Goal: Task Accomplishment & Management: Manage account settings

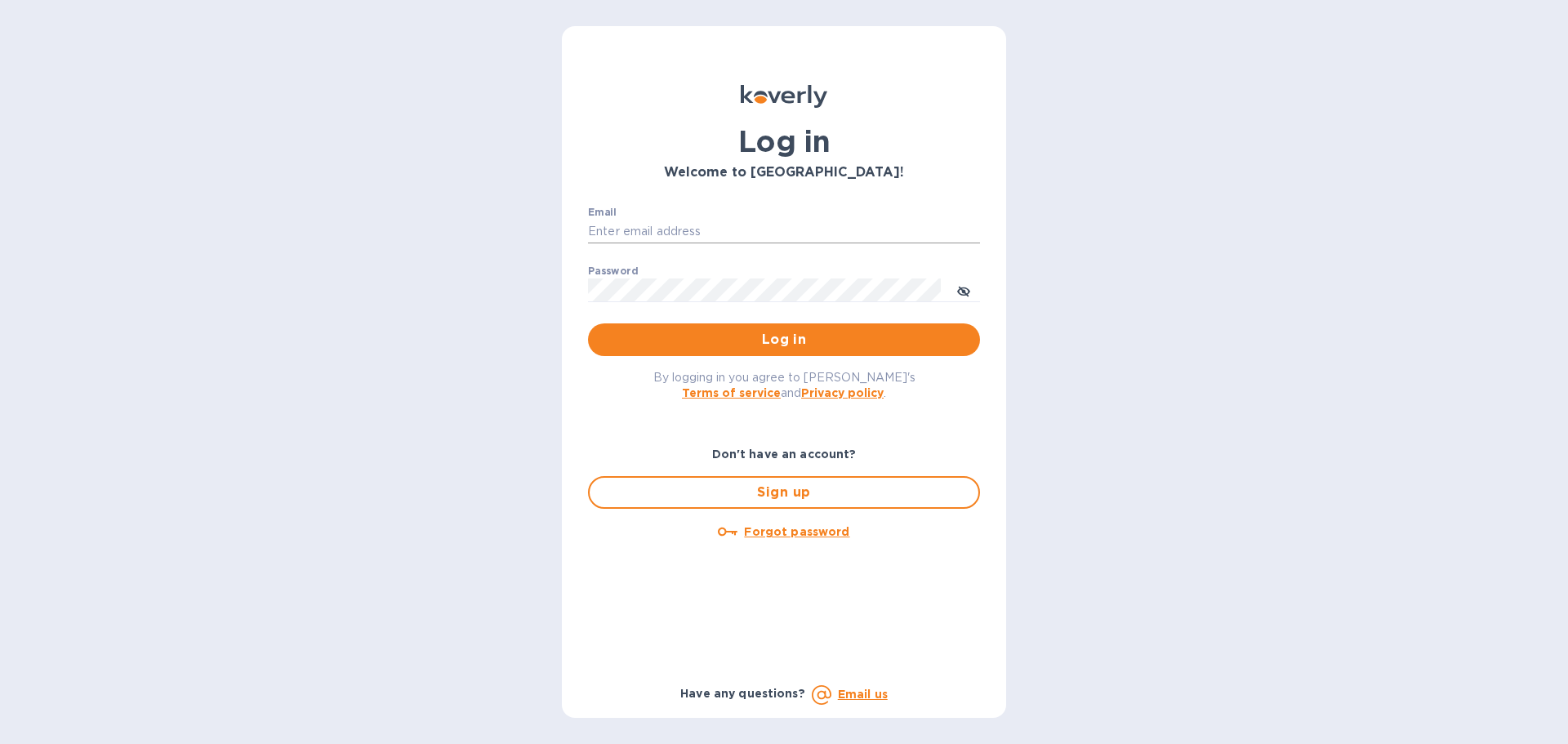
click at [648, 222] on input "Email" at bounding box center [783, 231] width 392 height 24
click at [673, 221] on input "Email" at bounding box center [783, 231] width 392 height 24
click at [631, 221] on input "Email" at bounding box center [783, 231] width 392 height 24
paste input "[PERSON_NAME][EMAIL_ADDRESS][DOMAIN_NAME]"
type input "[PERSON_NAME][EMAIL_ADDRESS][DOMAIN_NAME]"
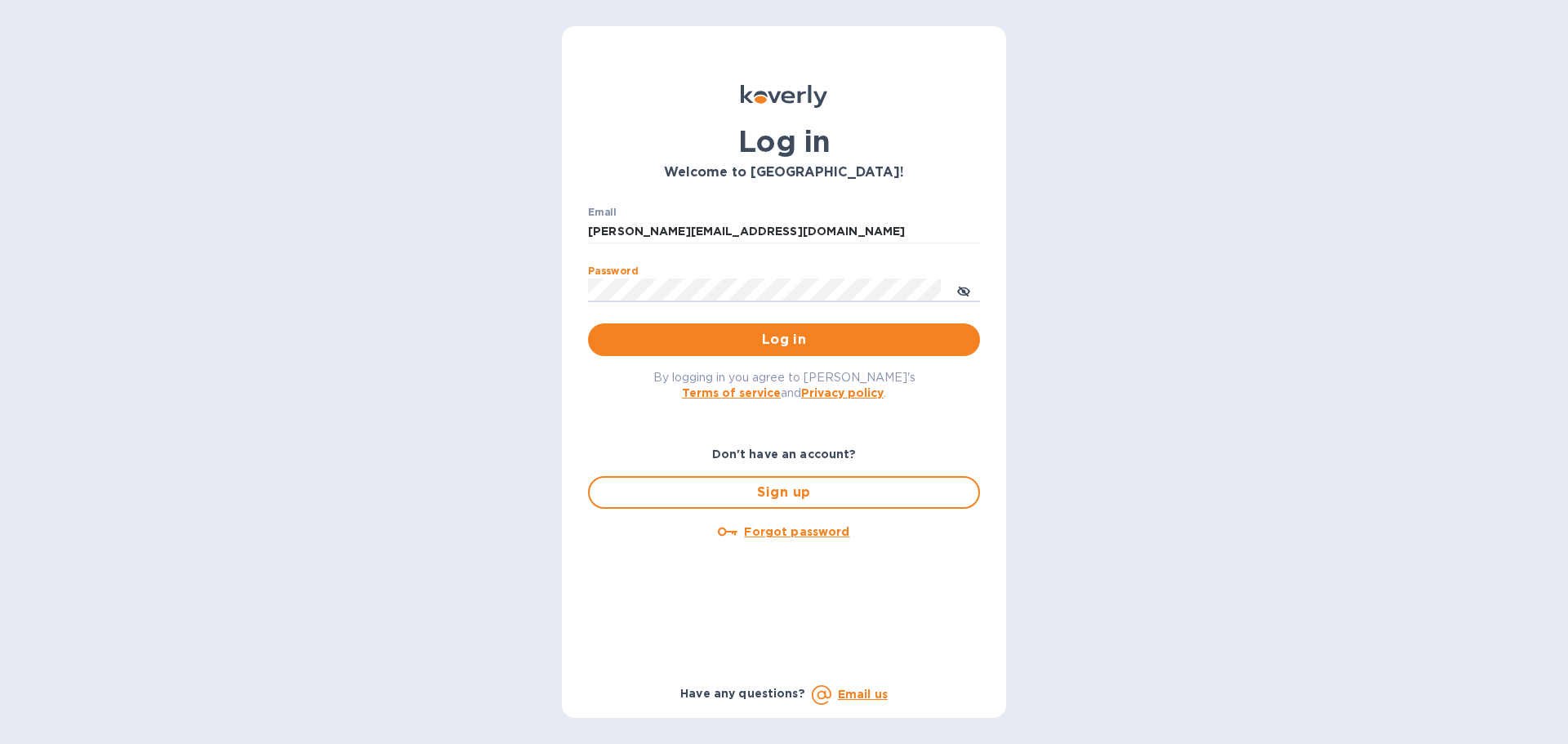
click at [588, 323] on button "Log in" at bounding box center [783, 340] width 392 height 33
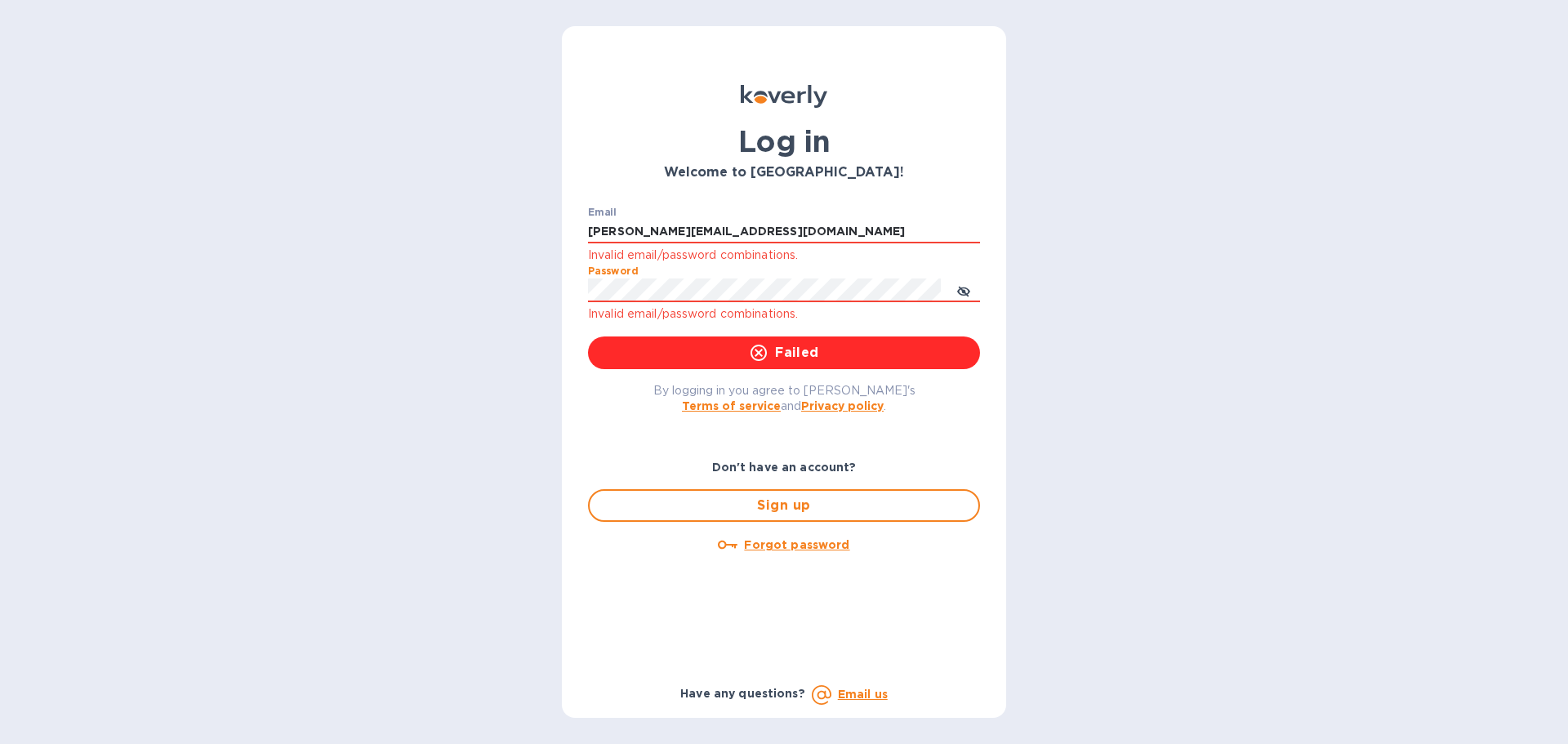
click at [551, 404] on div "Log in Welcome to [GEOGRAPHIC_DATA]! Email [PERSON_NAME][EMAIL_ADDRESS][DOMAIN_…" at bounding box center [784, 372] width 1568 height 744
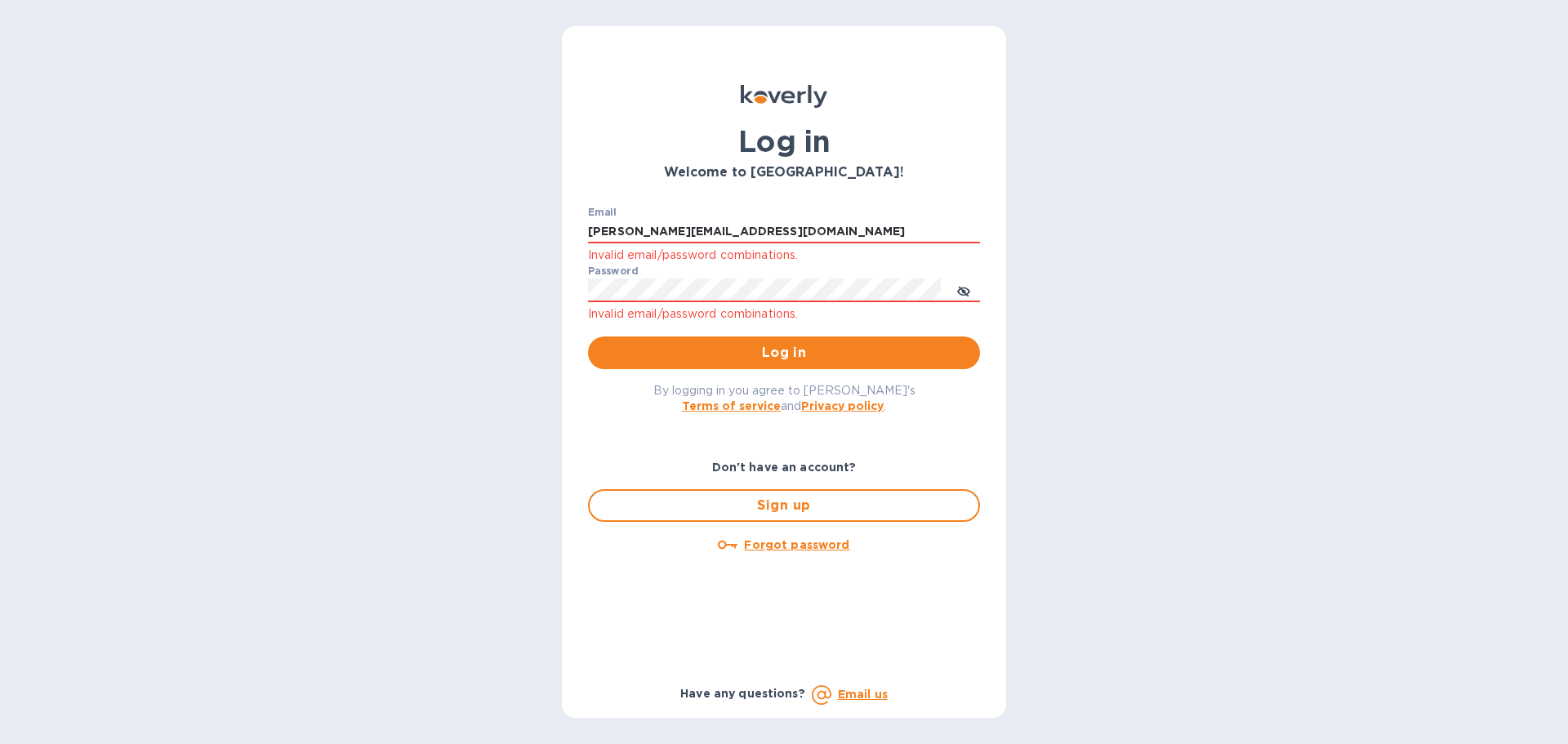
click at [803, 542] on u "Forgot password" at bounding box center [797, 544] width 105 height 13
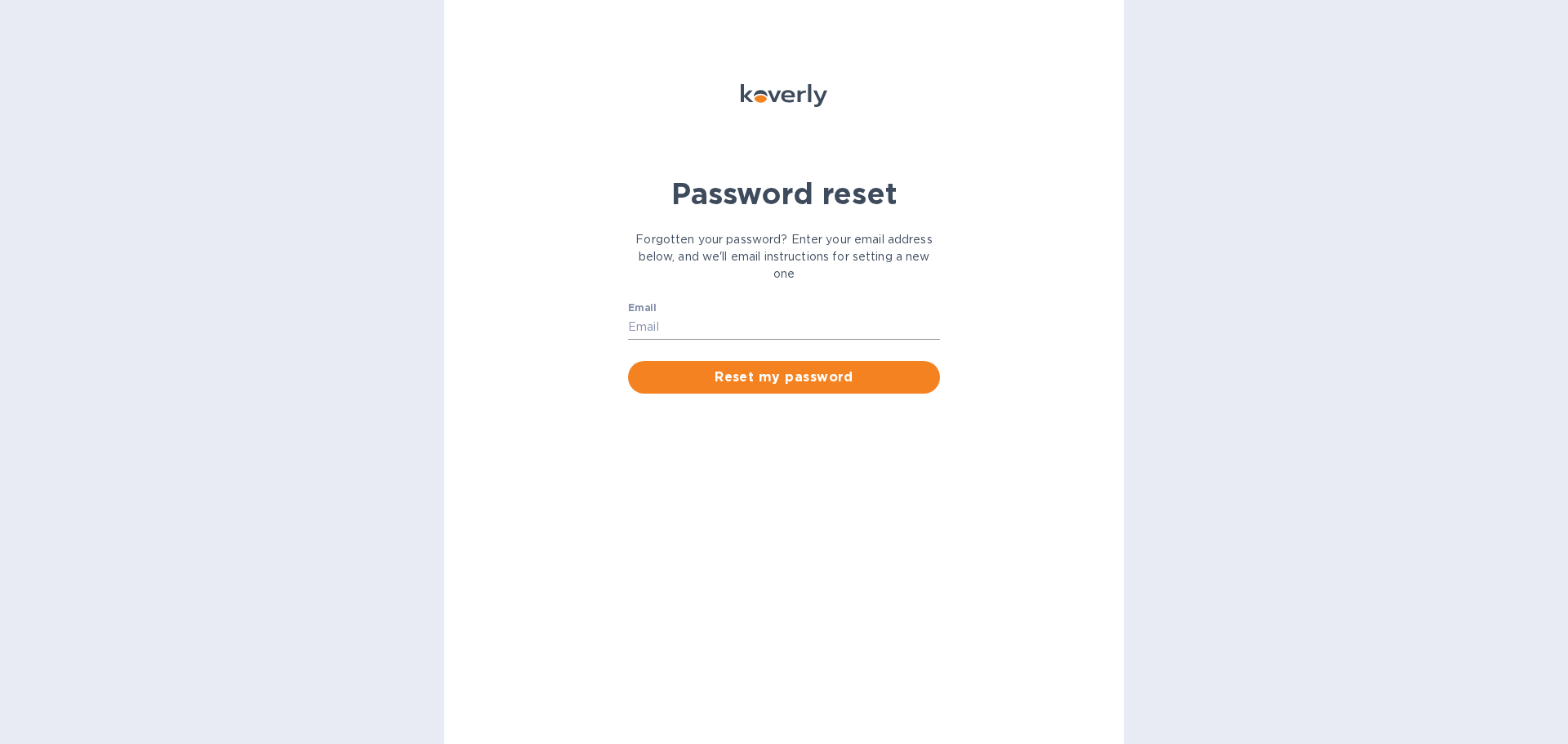
click at [678, 322] on input "Email" at bounding box center [783, 326] width 312 height 24
click at [667, 323] on input "Email" at bounding box center [783, 326] width 312 height 24
type input "[PERSON_NAME][EMAIL_ADDRESS][DOMAIN_NAME]"
click at [756, 376] on span "Reset my password" at bounding box center [784, 377] width 286 height 19
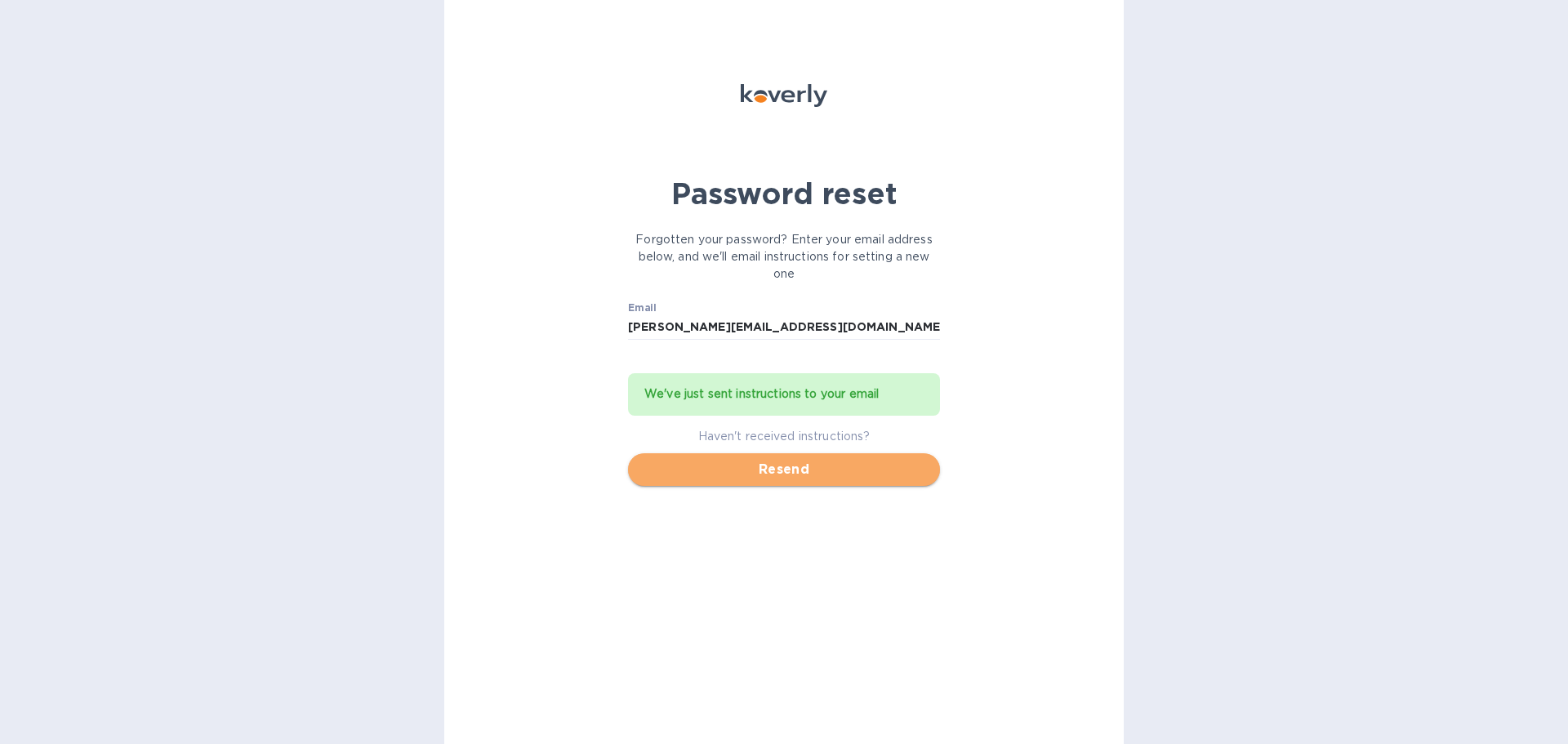
click at [760, 473] on span "Resend" at bounding box center [784, 469] width 286 height 19
